Goal: Task Accomplishment & Management: Manage account settings

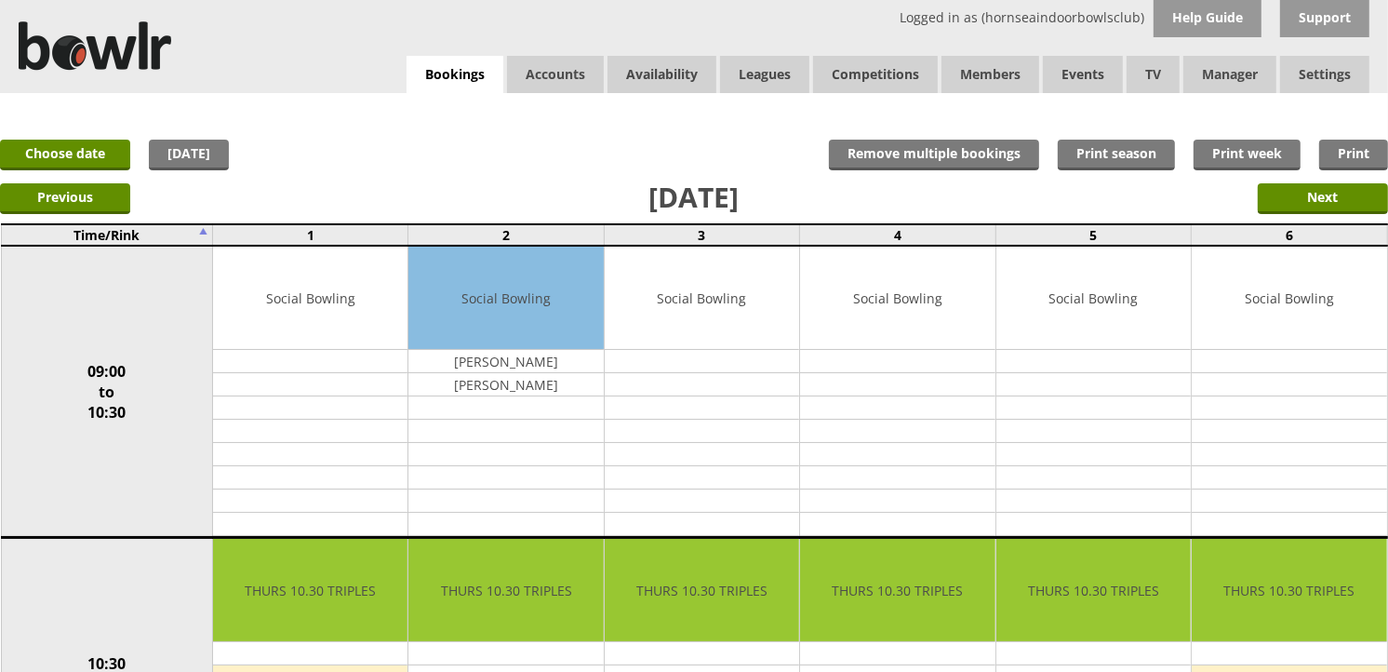
click at [469, 52] on div "Logged in as (hornseaindoorbowlsclub) Help Guide Support Bookings Accounts Rink…" at bounding box center [694, 46] width 1388 height 93
click at [161, 152] on link "Today" at bounding box center [189, 155] width 80 height 31
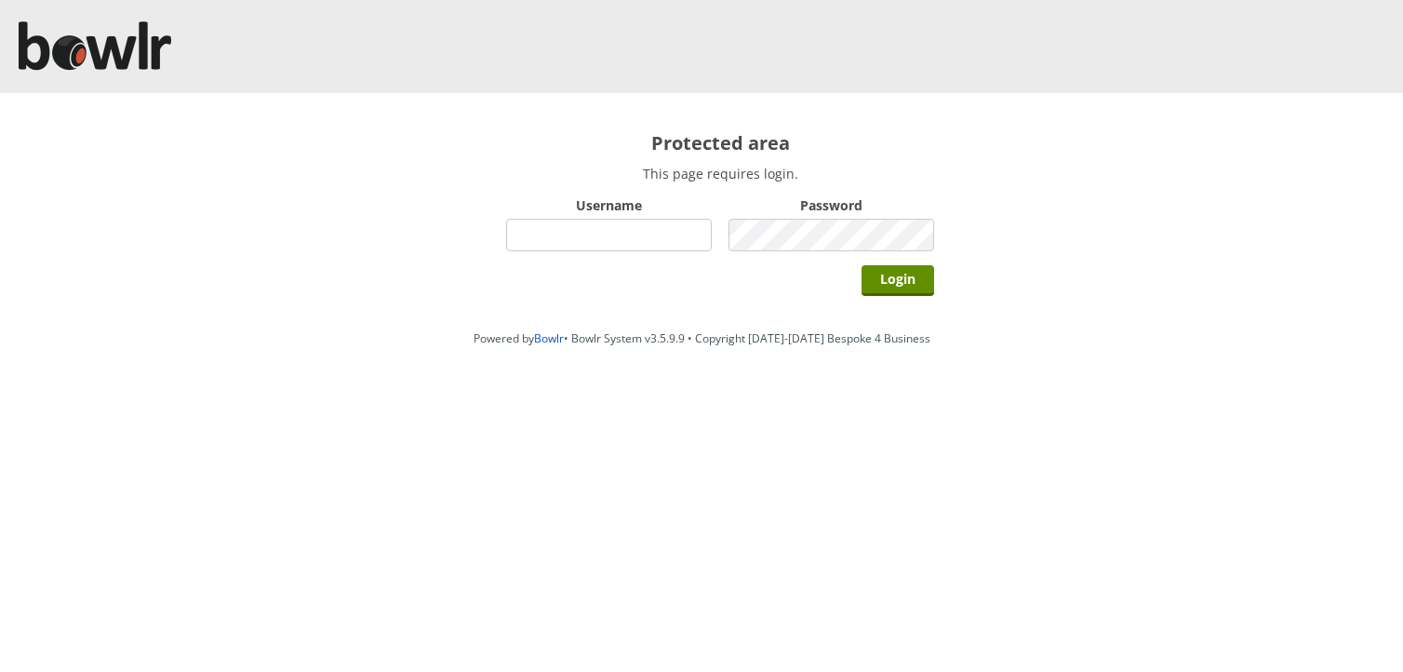
click at [553, 230] on input "Username" at bounding box center [609, 235] width 206 height 33
type input "hornseaindoorbowlsclub"
click at [861, 265] on input "Login" at bounding box center [897, 280] width 73 height 31
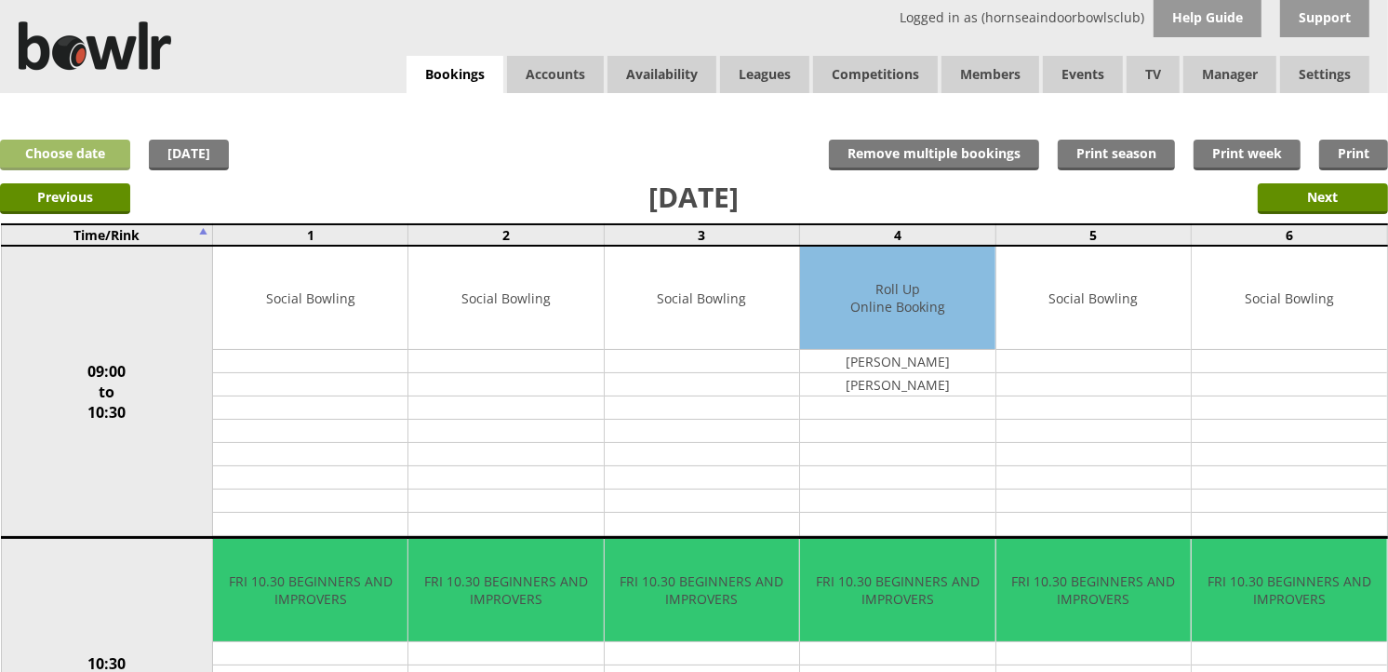
click at [100, 145] on link "Choose date" at bounding box center [65, 155] width 130 height 31
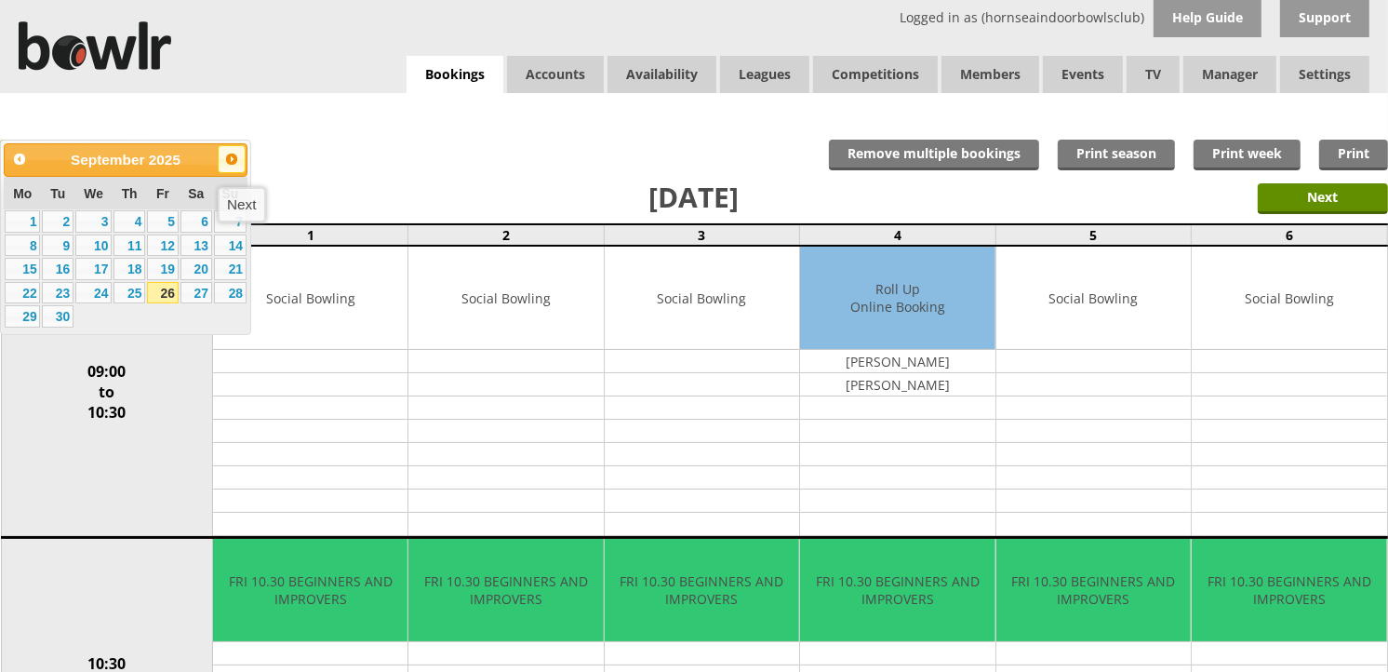
click at [227, 158] on span "Next" at bounding box center [231, 159] width 15 height 15
click at [47, 247] on link "7" at bounding box center [58, 245] width 32 height 22
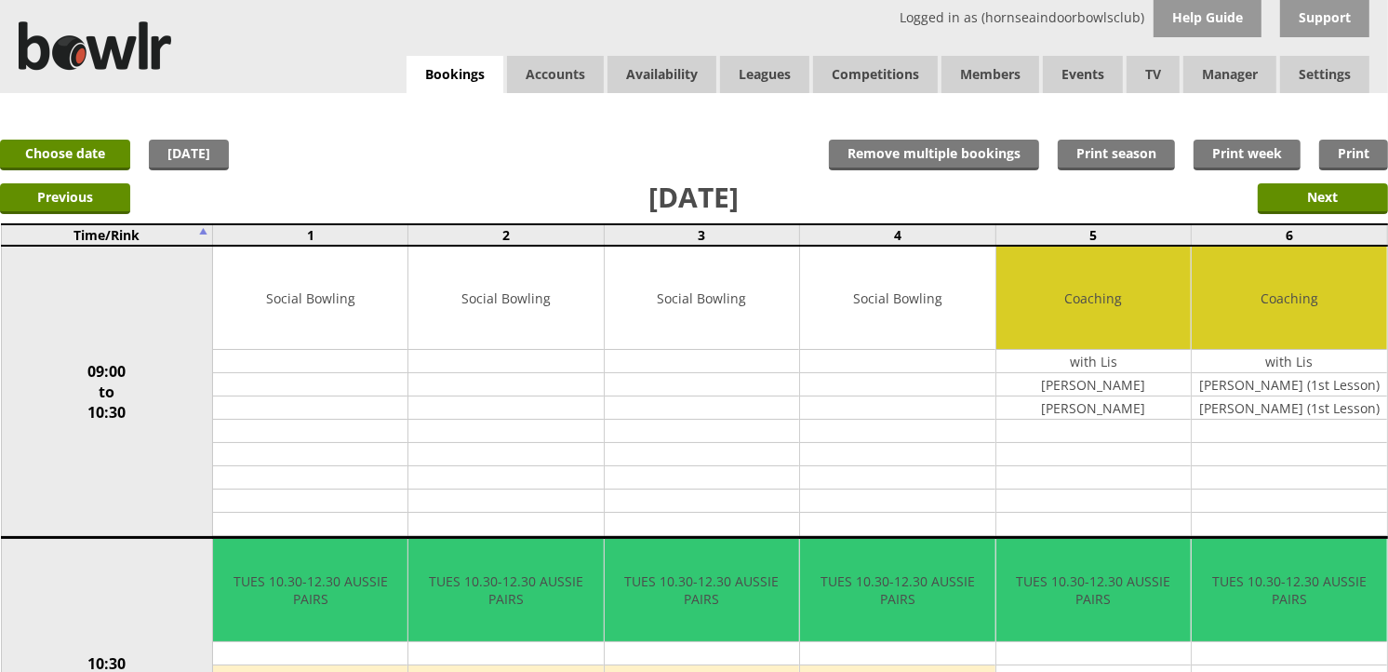
click at [0, 0] on input "Copy" at bounding box center [0, 0] width 0 height 0
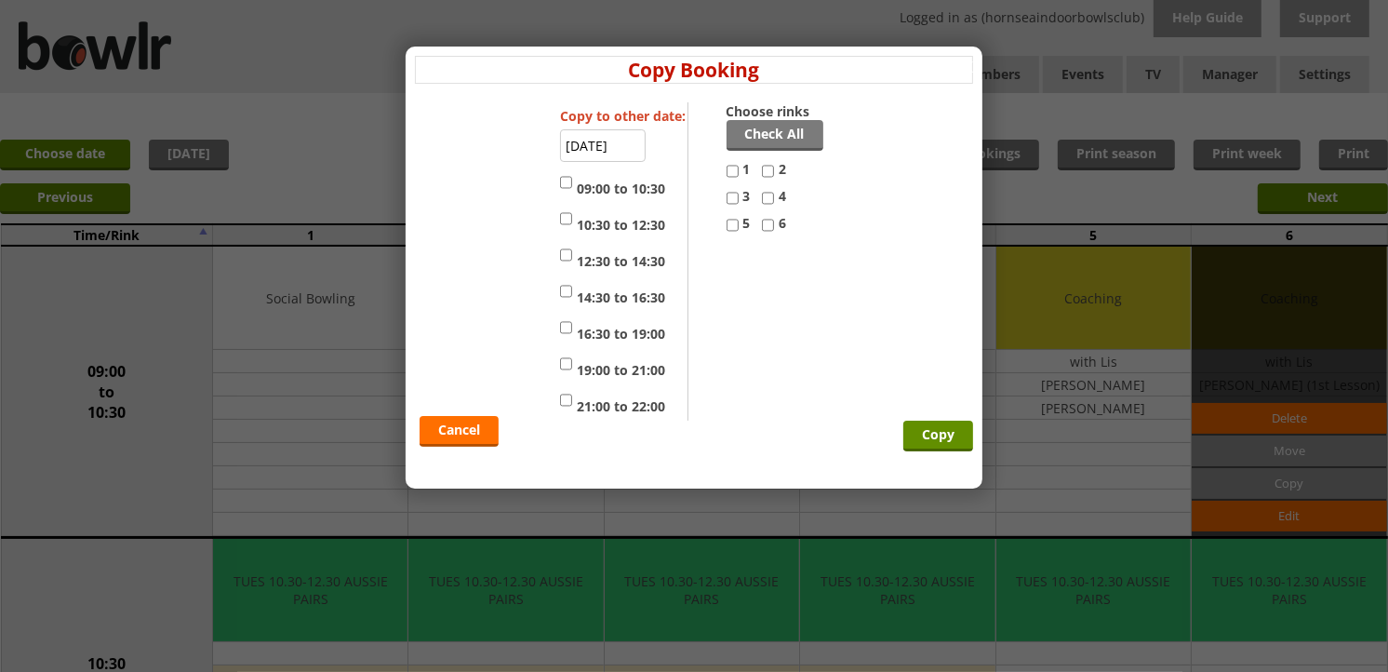
click at [774, 200] on label "4" at bounding box center [779, 200] width 35 height 27
click at [774, 200] on input "4" at bounding box center [768, 198] width 12 height 22
checkbox input "true"
click at [627, 192] on label "09:00 to 10:30" at bounding box center [612, 184] width 105 height 27
click at [572, 192] on input "09:00 to 10:30" at bounding box center [566, 182] width 12 height 22
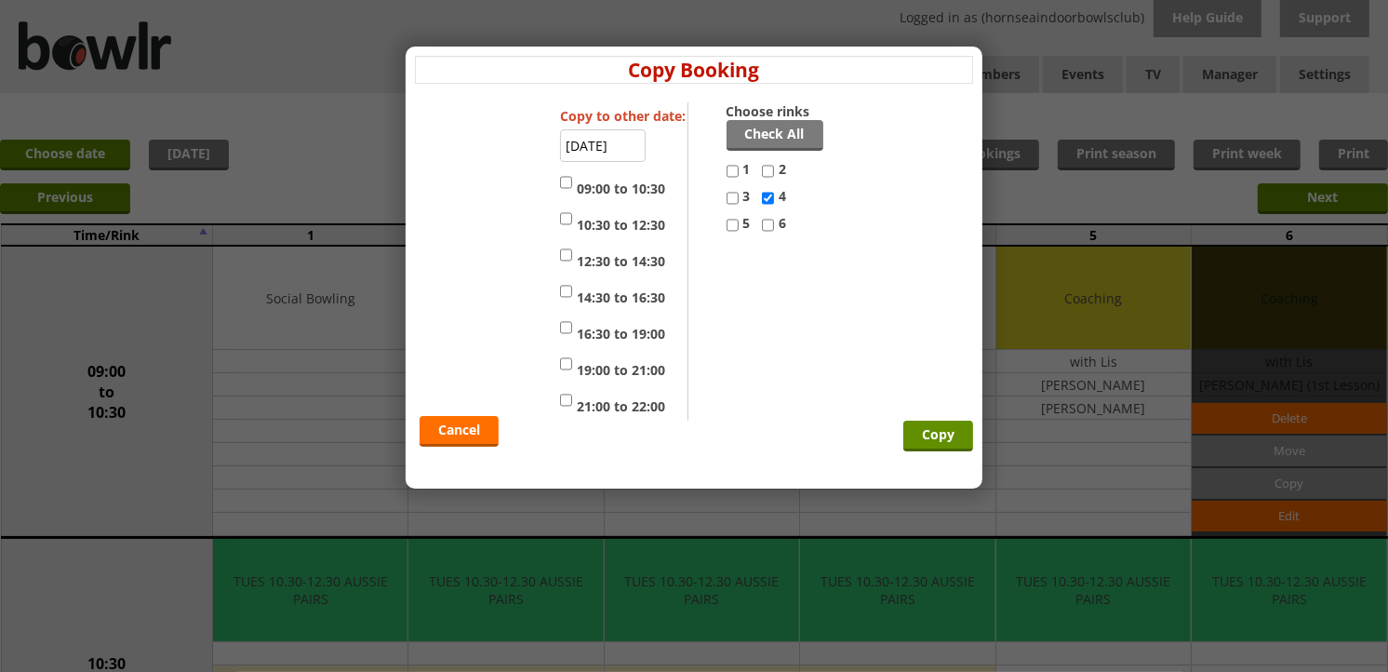
checkbox input "true"
click at [934, 435] on input "Copy" at bounding box center [938, 435] width 70 height 31
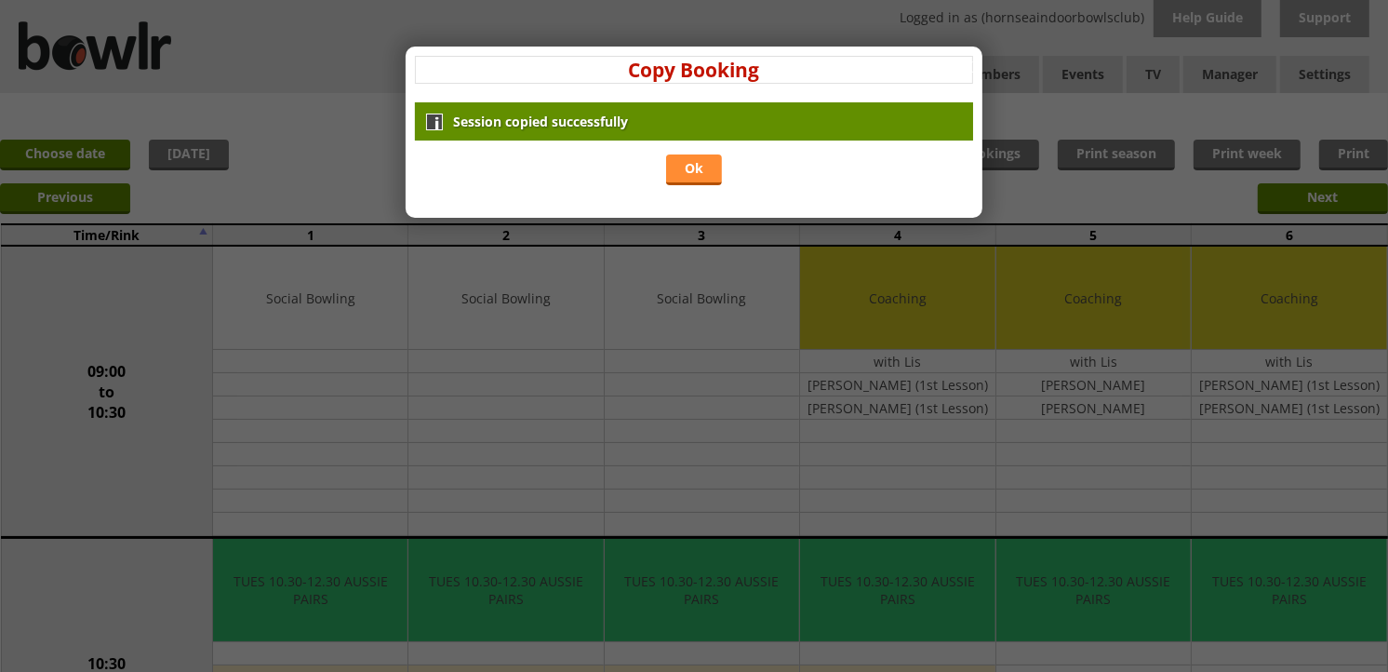
click at [702, 158] on link "Ok" at bounding box center [694, 169] width 56 height 31
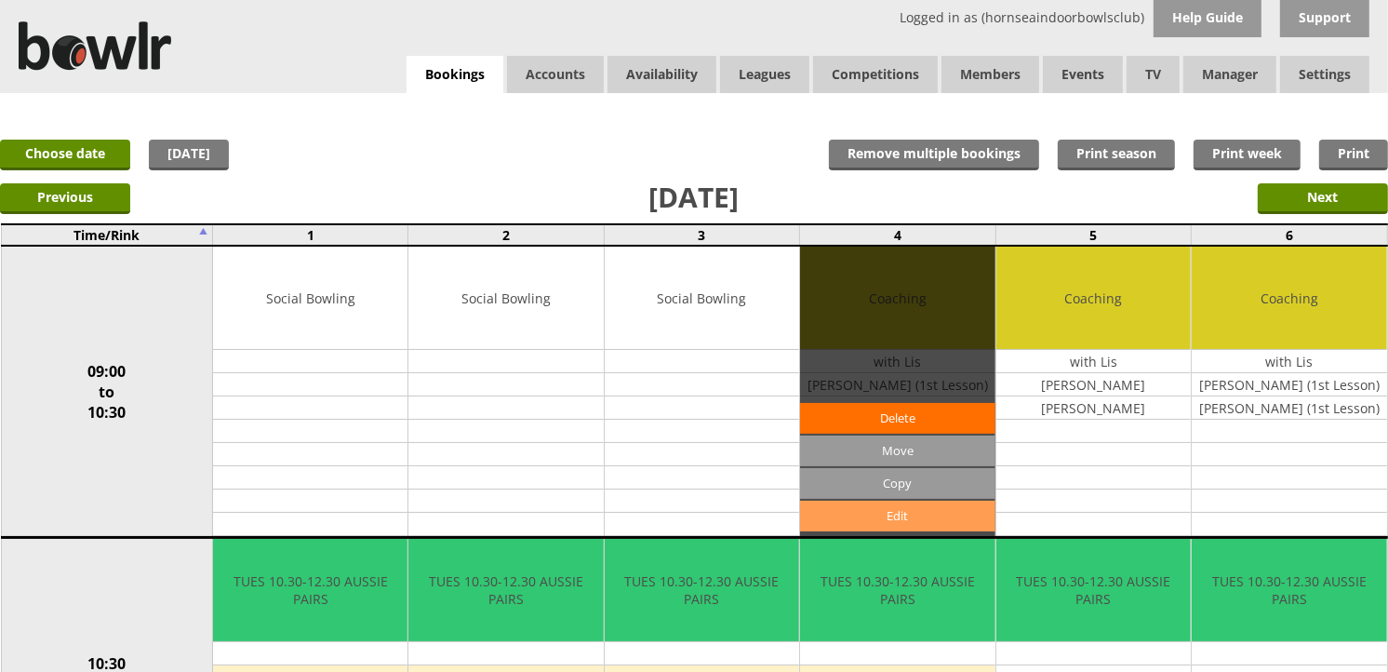
click at [946, 508] on link "Edit" at bounding box center [897, 515] width 194 height 31
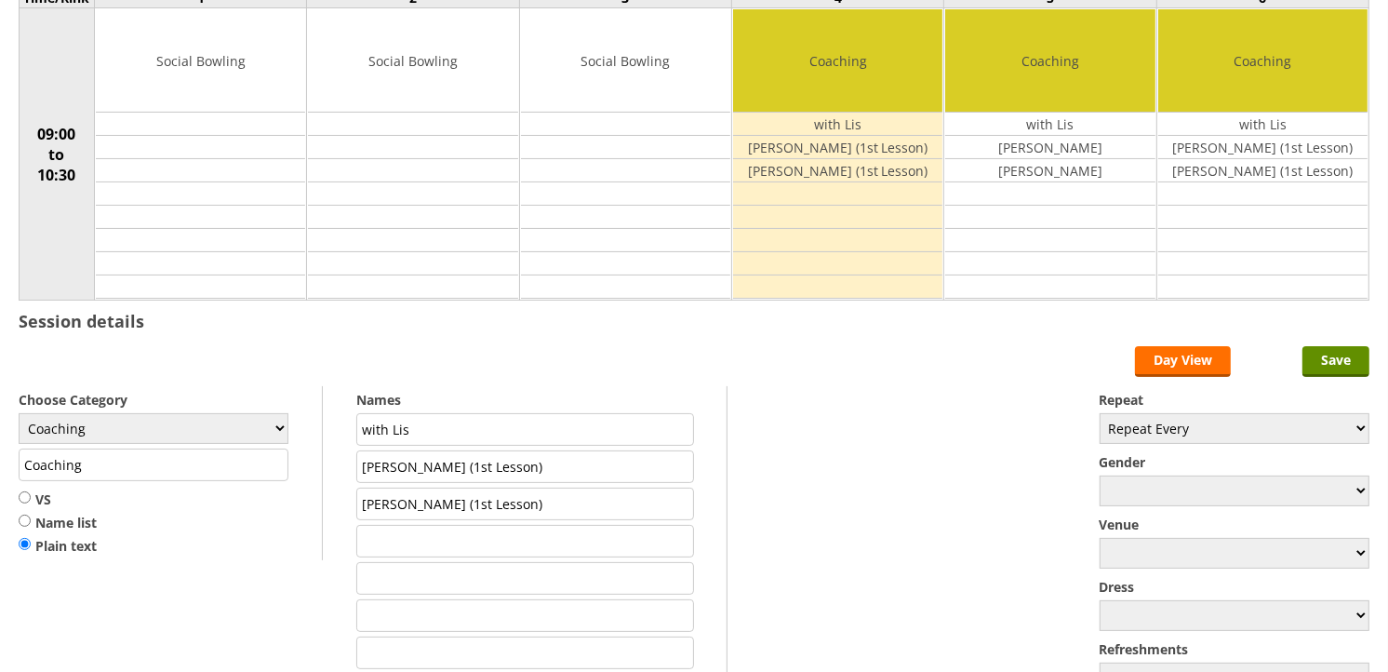
scroll to position [207, 0]
drag, startPoint x: 450, startPoint y: 429, endPoint x: 391, endPoint y: 431, distance: 59.6
click at [391, 431] on input "with Lis" at bounding box center [525, 429] width 338 height 33
type input "with Di"
click at [1327, 366] on input "Save" at bounding box center [1335, 361] width 67 height 31
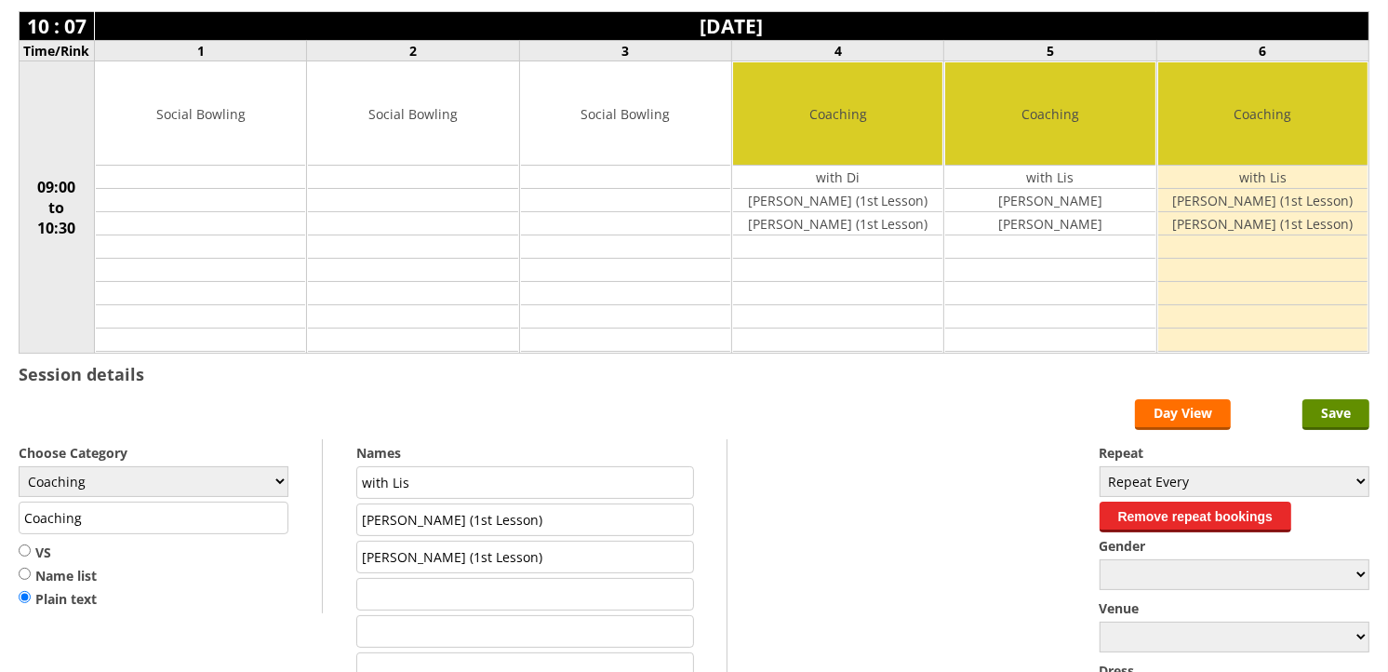
scroll to position [310, 0]
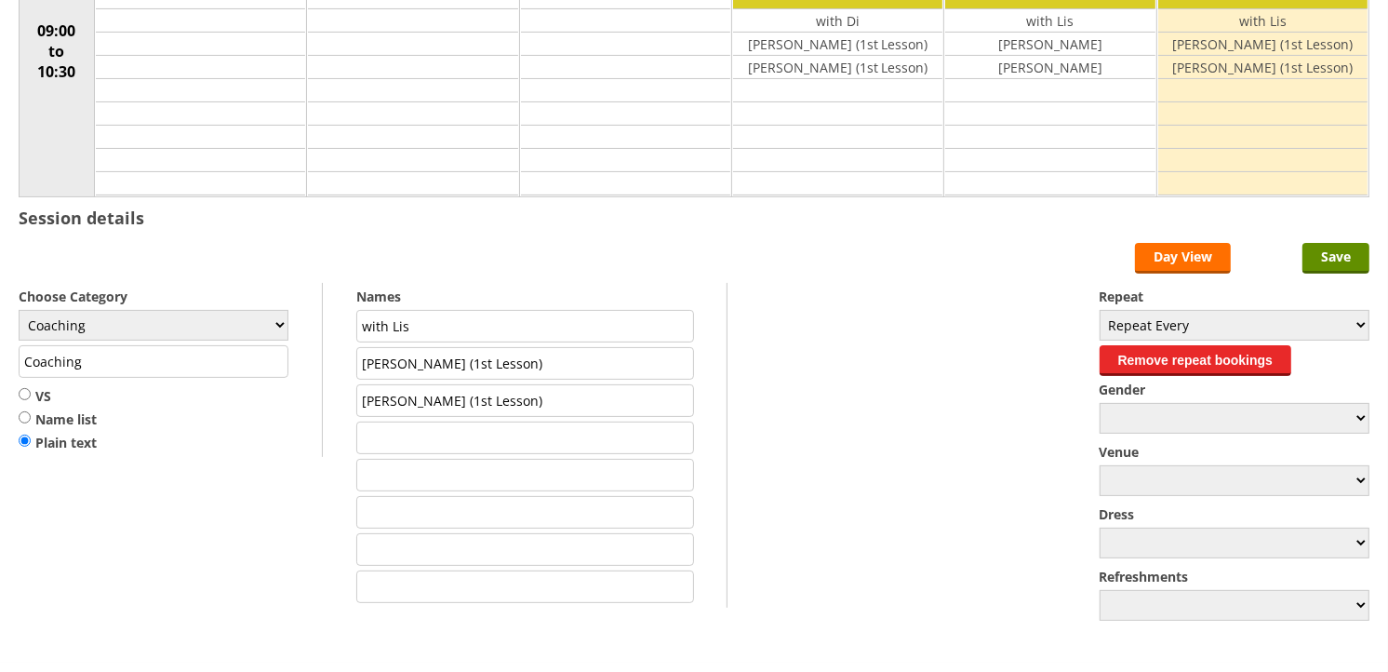
drag, startPoint x: 493, startPoint y: 366, endPoint x: 324, endPoint y: 386, distance: 170.5
click at [324, 386] on form "Save Day View Choose Category Club Closed Singles League Triples League Pairs L…" at bounding box center [694, 434] width 1351 height 382
click at [97, 441] on form "Save Day View Choose Category Club Closed Singles League Triples League Pairs L…" at bounding box center [694, 434] width 1351 height 382
click at [1314, 255] on input "Save" at bounding box center [1335, 258] width 67 height 31
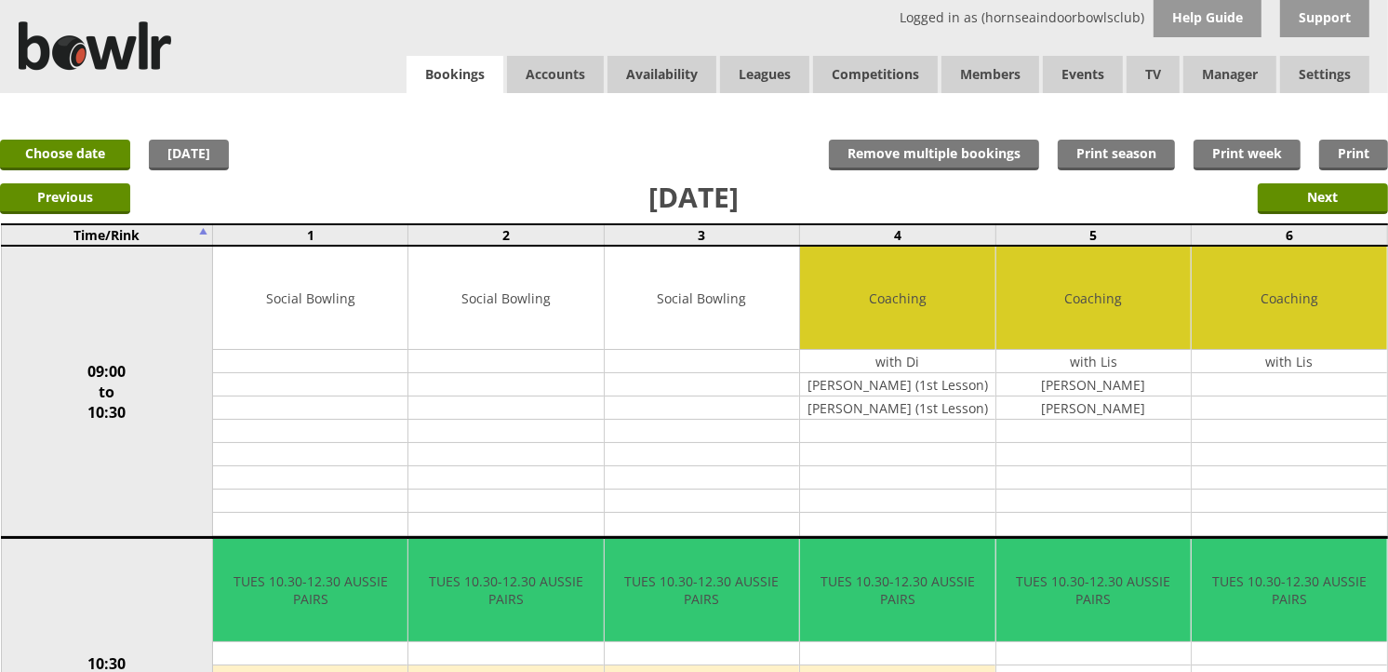
click at [458, 87] on link "Bookings" at bounding box center [455, 75] width 97 height 38
